Goal: Task Accomplishment & Management: Manage account settings

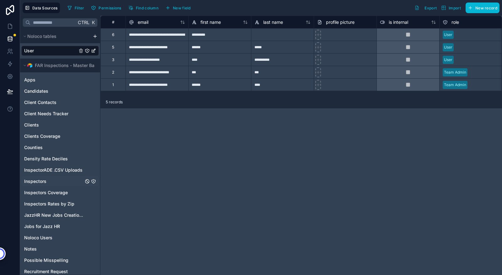
click at [32, 183] on span "Inspectors" at bounding box center [35, 181] width 22 height 6
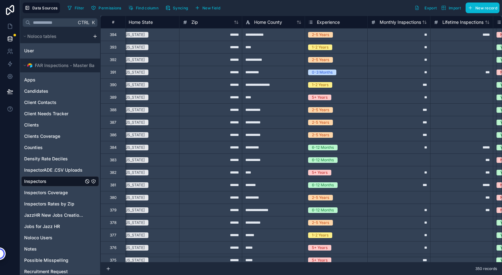
scroll to position [0, 449]
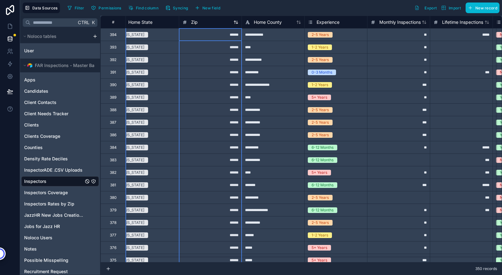
click at [197, 24] on span "Zip" at bounding box center [194, 22] width 7 height 6
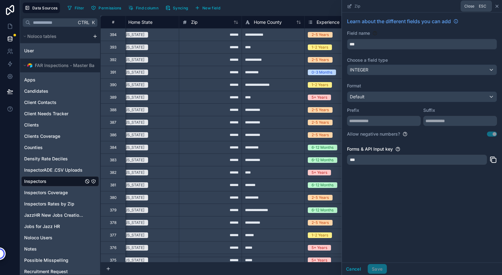
click at [497, 5] on icon at bounding box center [497, 6] width 3 height 3
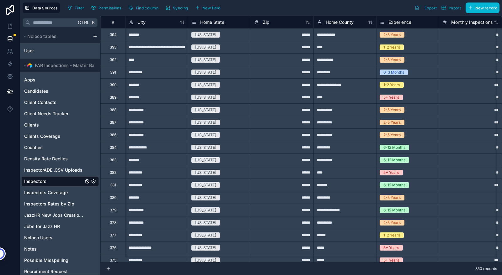
scroll to position [0, 382]
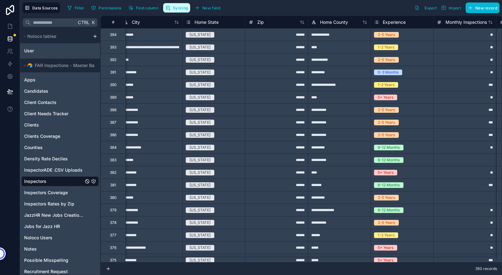
click at [180, 8] on span "Syncing" at bounding box center [180, 8] width 15 height 5
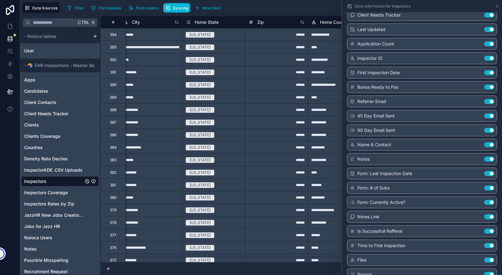
scroll to position [546, 0]
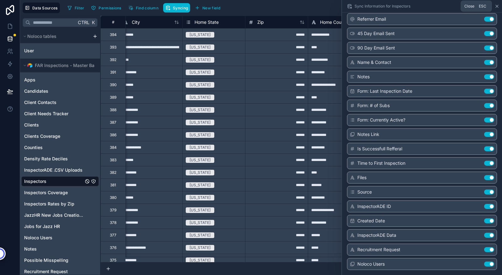
click at [498, 5] on icon at bounding box center [497, 6] width 3 height 3
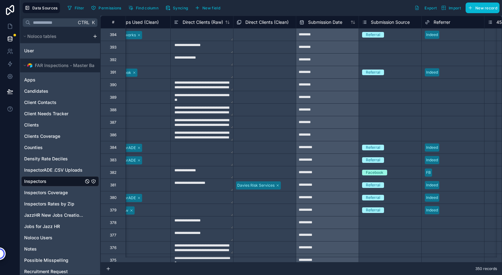
scroll to position [0, 960]
click at [145, 10] on span "Find column" at bounding box center [147, 8] width 23 height 5
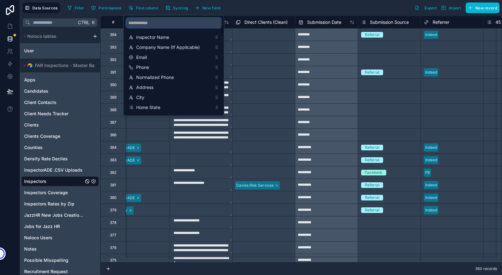
click at [151, 21] on input "scrollable content" at bounding box center [173, 23] width 95 height 10
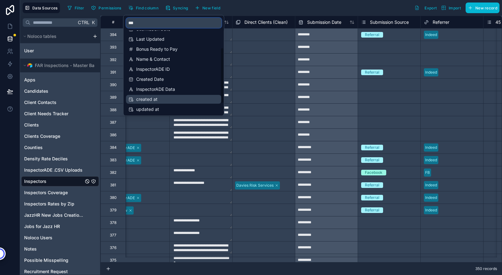
scroll to position [48, 0]
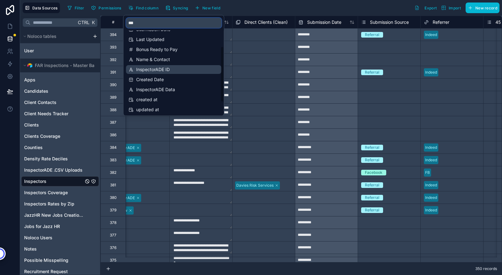
type input "***"
click at [153, 71] on span "InspectorADE ID" at bounding box center [174, 69] width 76 height 6
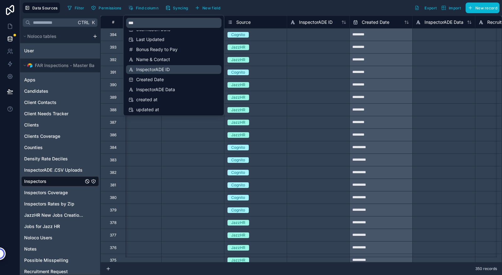
scroll to position [0, 2886]
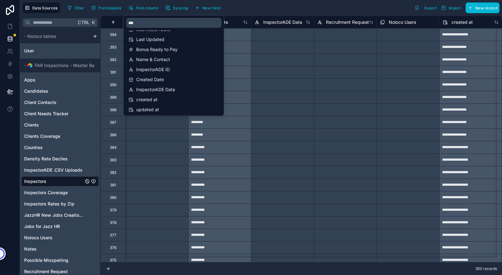
click at [313, 11] on div "Filter Permissions Find column Syncing New field Export Import New record" at bounding box center [282, 8] width 434 height 11
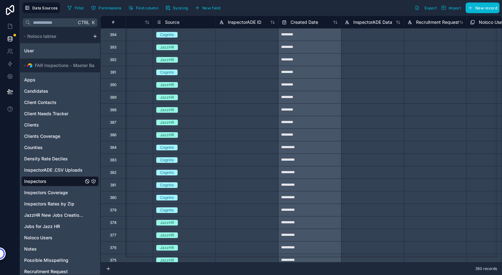
scroll to position [0, 2795]
click at [78, 8] on span "Filter" at bounding box center [80, 8] width 10 height 5
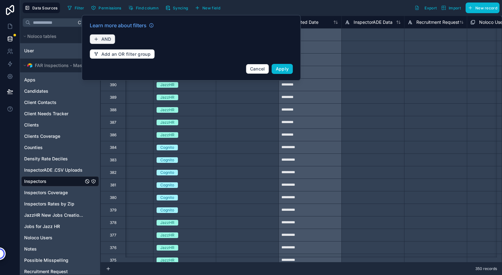
click at [98, 40] on icon "button" at bounding box center [96, 39] width 5 height 5
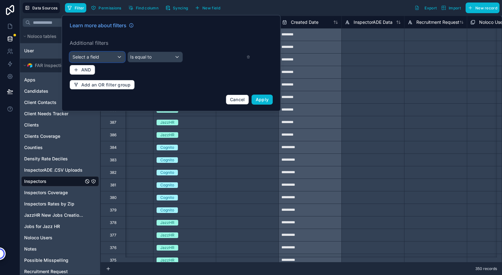
click at [107, 59] on div "Select a field" at bounding box center [97, 57] width 55 height 10
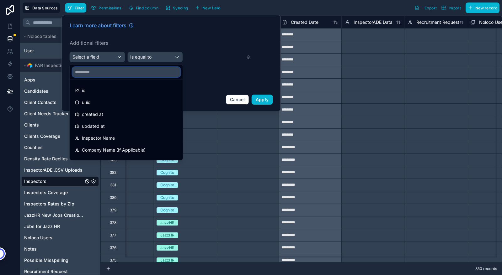
click at [103, 75] on input "text" at bounding box center [126, 72] width 108 height 10
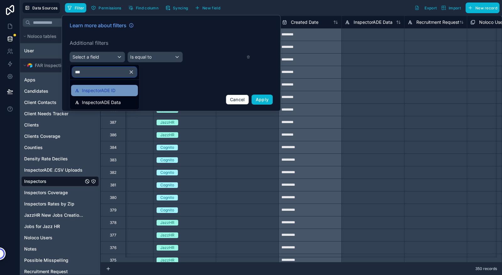
type input "***"
click at [100, 89] on span "InspectorADE ID" at bounding box center [99, 91] width 34 height 8
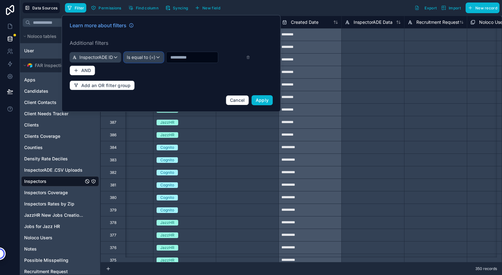
click at [156, 61] on div "Is equal to (=)" at bounding box center [143, 57] width 39 height 10
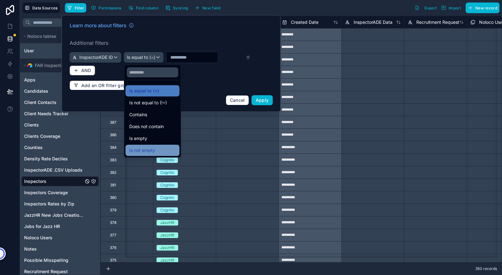
click at [136, 151] on span "Is not empty" at bounding box center [142, 151] width 26 height 8
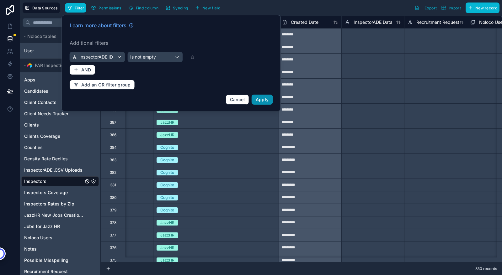
click at [267, 99] on span "Apply" at bounding box center [262, 99] width 13 height 5
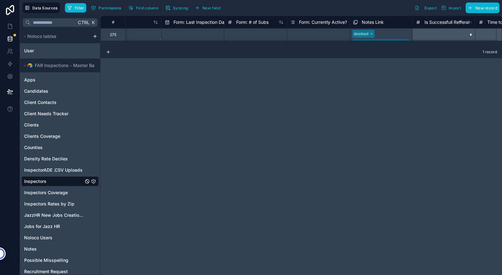
scroll to position [0, 2353]
click at [309, 124] on div "# Name & Contact Notes Form: Last Inspection Date Form: # of Subs Form: Current…" at bounding box center [300, 146] width 401 height 260
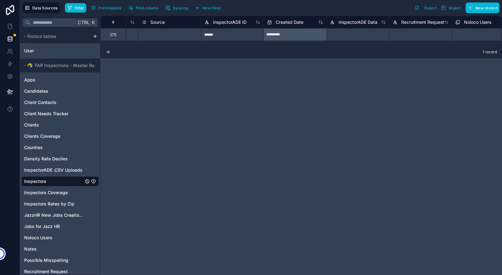
scroll to position [0, 2814]
click at [226, 38] on div "******" at bounding box center [228, 34] width 63 height 13
click at [224, 24] on span "InspectorADE ID" at bounding box center [226, 22] width 34 height 6
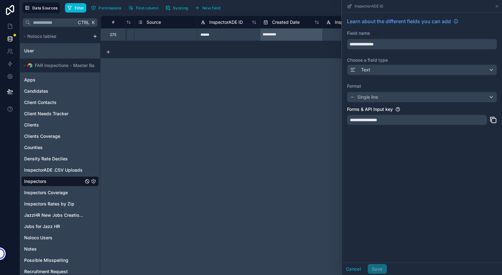
click at [404, 122] on div "**********" at bounding box center [417, 120] width 140 height 10
click at [493, 120] on icon at bounding box center [493, 120] width 8 height 8
click at [497, 4] on icon at bounding box center [496, 6] width 5 height 5
click at [498, 7] on icon at bounding box center [496, 6] width 5 height 5
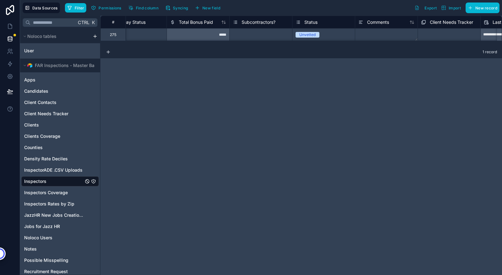
scroll to position [0, 1388]
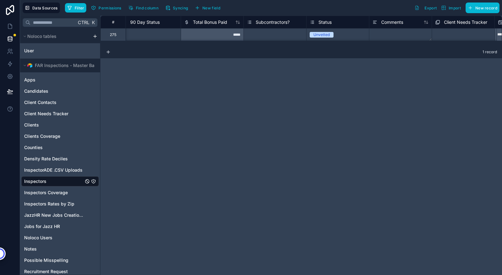
click at [327, 21] on span "Status" at bounding box center [324, 22] width 13 height 6
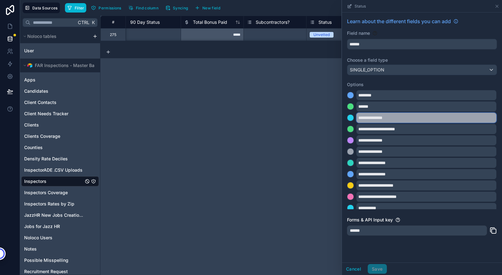
click at [390, 117] on input "**********" at bounding box center [426, 118] width 140 height 10
click at [367, 117] on input "**********" at bounding box center [426, 118] width 140 height 10
click at [391, 118] on input "**********" at bounding box center [426, 118] width 140 height 10
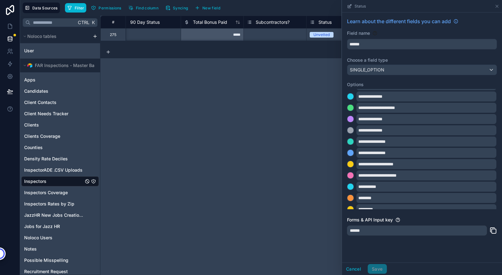
scroll to position [12, 0]
